Goal: Entertainment & Leisure: Consume media (video, audio)

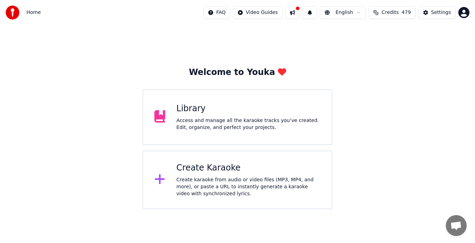
click at [173, 120] on div "Library Access and manage all the karaoke tracks you’ve created. Edit, organize…" at bounding box center [238, 117] width 190 height 56
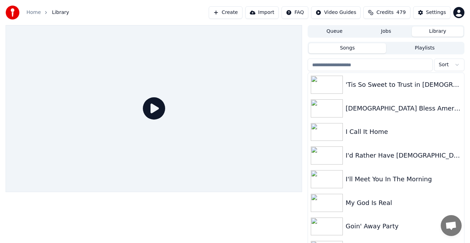
click at [323, 86] on img at bounding box center [326, 85] width 32 height 18
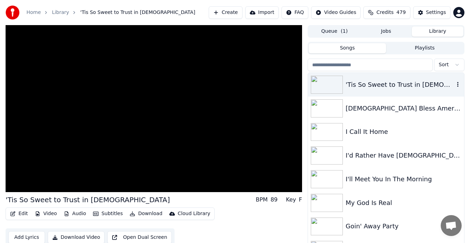
click at [100, 135] on video at bounding box center [154, 108] width 296 height 167
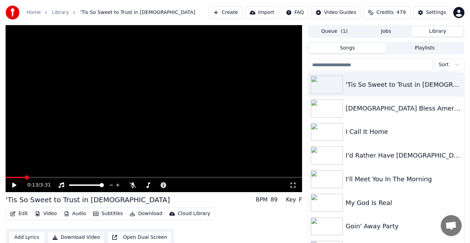
click at [94, 131] on video at bounding box center [154, 108] width 296 height 167
